Goal: Transaction & Acquisition: Purchase product/service

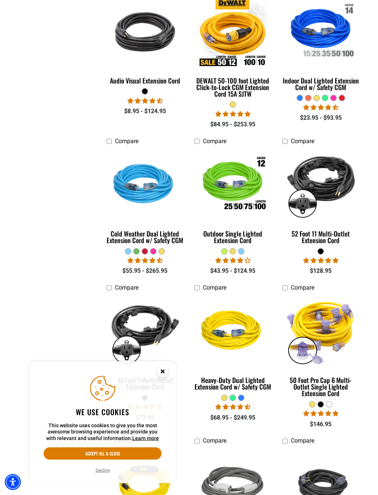
scroll to position [354, 0]
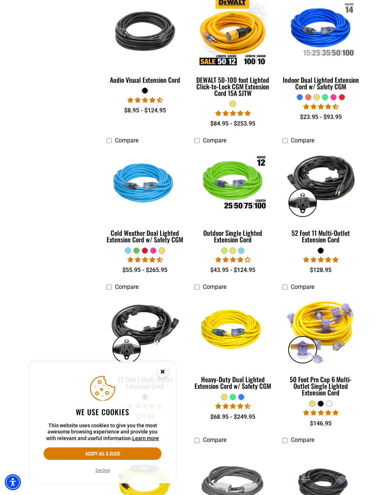
click at [115, 230] on div "Cold Weather Dual Lighted Extension Cord w/ Safety CGM" at bounding box center [145, 236] width 77 height 13
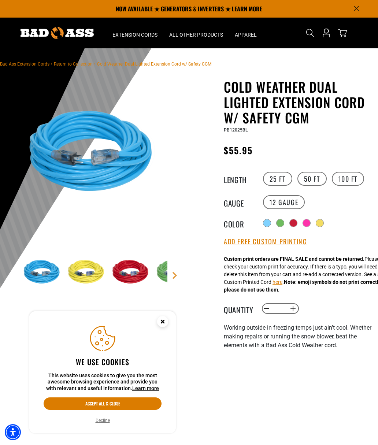
click at [289, 200] on label "12 Gauge" at bounding box center [284, 202] width 42 height 14
click at [287, 205] on label "12 Gauge" at bounding box center [284, 202] width 42 height 14
click at [315, 179] on label "50 FT" at bounding box center [311, 179] width 29 height 14
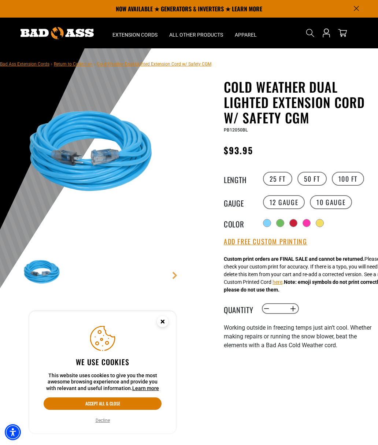
click at [348, 180] on label "100 FT" at bounding box center [348, 179] width 33 height 14
click at [332, 201] on label "10 Gauge Translation missing: en.products.product.variant_sold_out_or_unavailab…" at bounding box center [331, 202] width 42 height 14
click at [317, 182] on label "50 FT" at bounding box center [311, 179] width 29 height 14
